Goal: Information Seeking & Learning: Learn about a topic

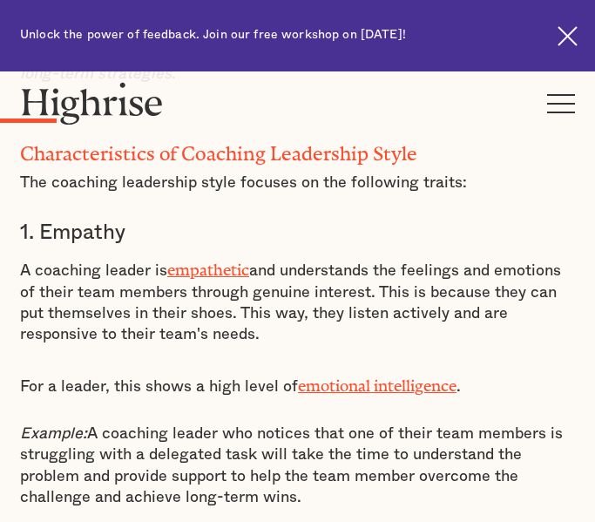
scroll to position [1476, 0]
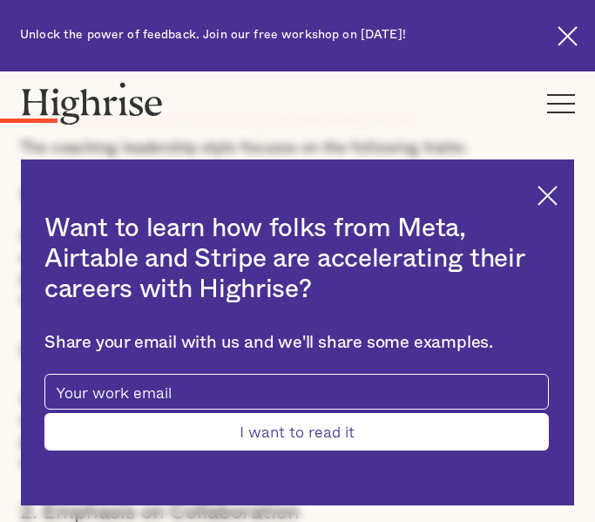
click at [546, 192] on img at bounding box center [547, 196] width 20 height 20
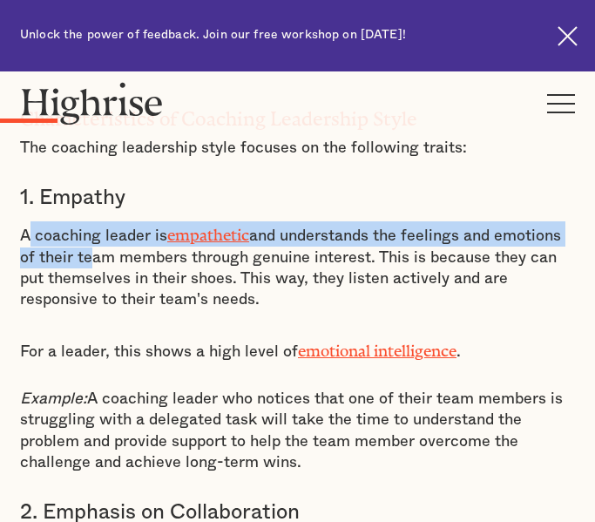
drag, startPoint x: 28, startPoint y: 241, endPoint x: 81, endPoint y: 258, distance: 55.6
click at [81, 258] on p "A coaching leader is empathetic and understands the feelings and emotions of th…" at bounding box center [297, 265] width 555 height 89
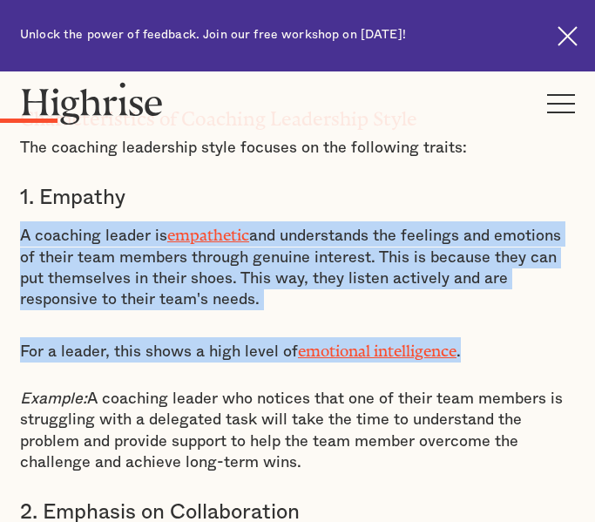
drag, startPoint x: 17, startPoint y: 240, endPoint x: 508, endPoint y: 359, distance: 505.3
copy div "A coaching leader is empathetic and understands the feelings and emotions of th…"
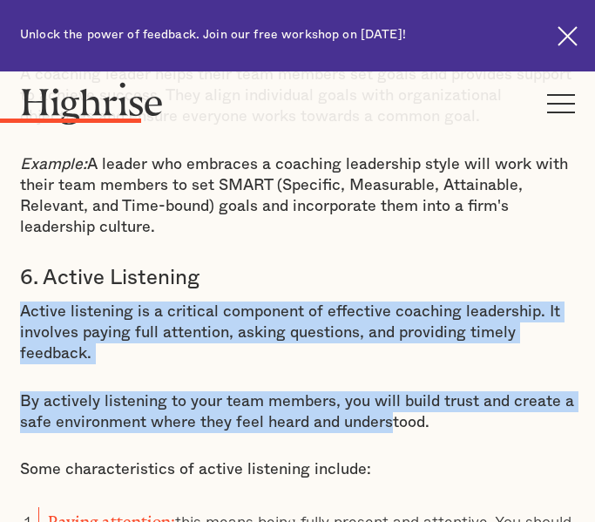
scroll to position [2730, 0]
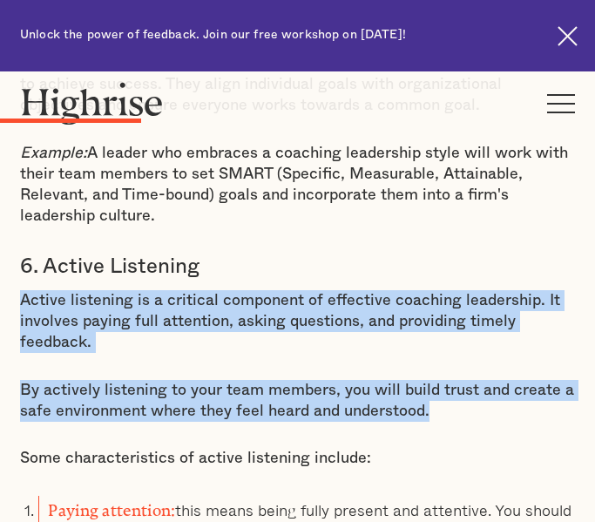
drag, startPoint x: 20, startPoint y: 342, endPoint x: 432, endPoint y: 417, distance: 418.7
copy div "Active listening is a critical component of effective coaching leadership. It i…"
